Goal: Find specific page/section: Find specific page/section

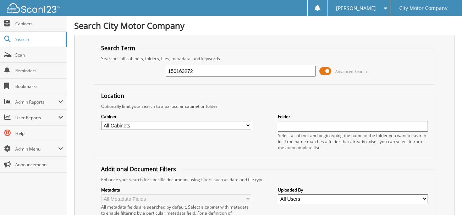
type input "150163272"
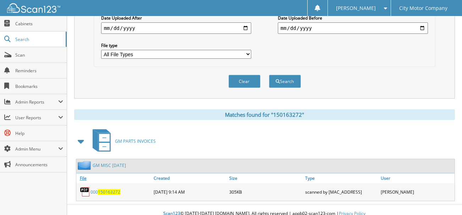
scroll to position [215, 0]
click at [104, 188] on span "150163272" at bounding box center [109, 191] width 22 height 6
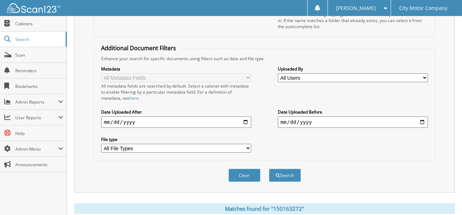
scroll to position [2, 0]
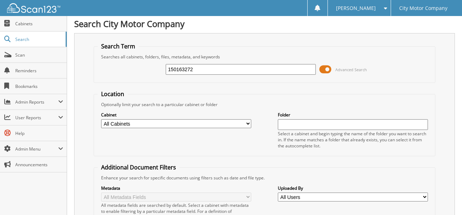
drag, startPoint x: 203, startPoint y: 69, endPoint x: 129, endPoint y: 63, distance: 74.5
click at [129, 63] on div "150163272 Advanced Search" at bounding box center [265, 69] width 335 height 19
type input "150472745"
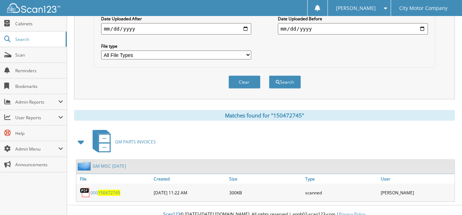
scroll to position [215, 0]
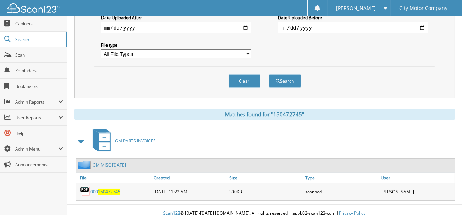
click at [111, 187] on div "000 150472745" at bounding box center [114, 191] width 76 height 14
click at [111, 188] on span "150472745" at bounding box center [109, 191] width 22 height 6
click at [10, 118] on span at bounding box center [7, 117] width 7 height 6
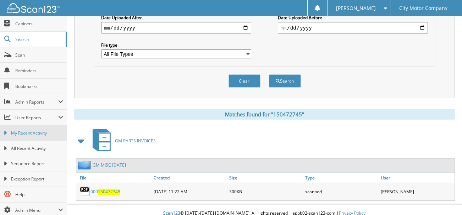
click at [5, 133] on icon at bounding box center [5, 133] width 3 height 6
